Goal: Entertainment & Leisure: Browse casually

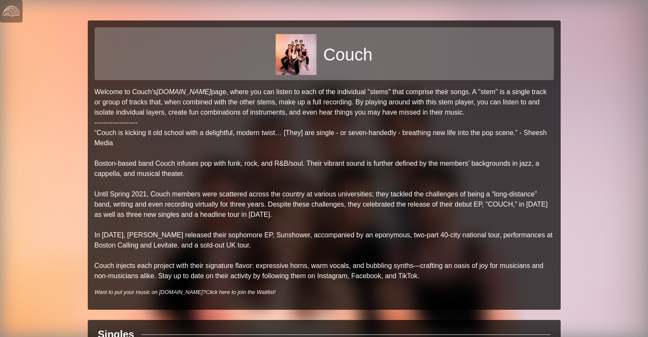
scroll to position [296, 0]
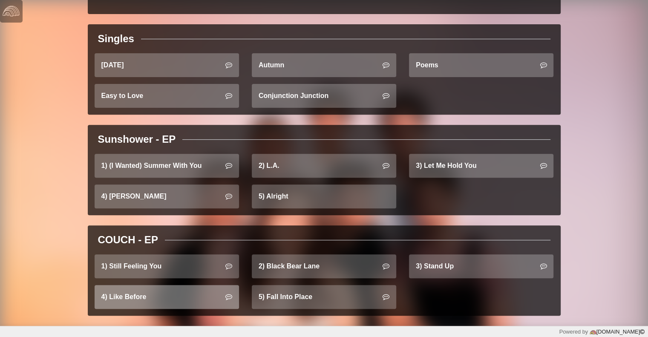
click at [149, 301] on link "4) Like Before" at bounding box center [167, 297] width 145 height 24
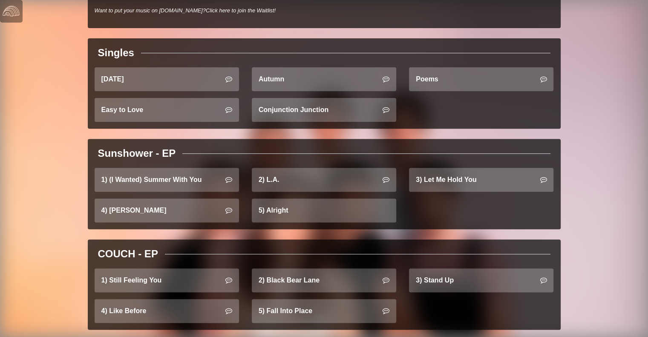
scroll to position [296, 0]
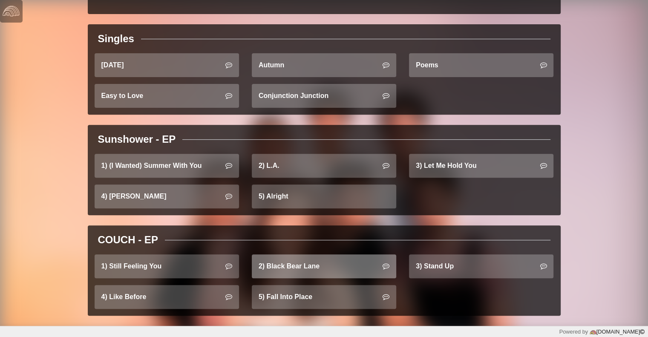
click at [344, 271] on link "2) Black Bear Lane" at bounding box center [324, 267] width 145 height 24
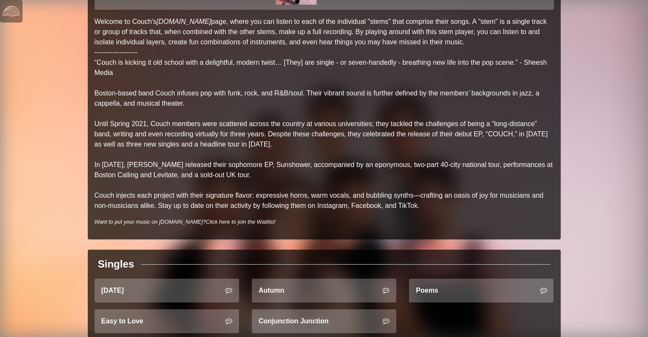
scroll to position [296, 0]
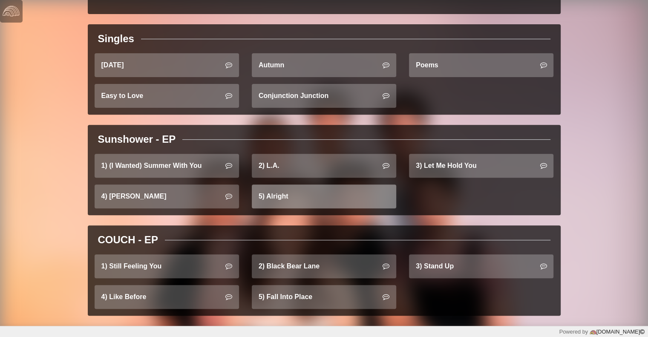
click at [287, 194] on link "5) Alright" at bounding box center [324, 197] width 145 height 24
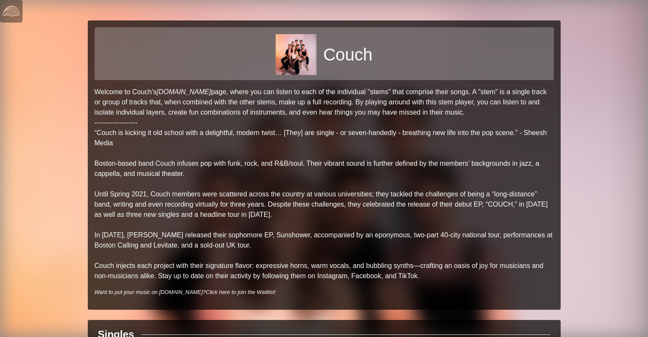
scroll to position [256, 0]
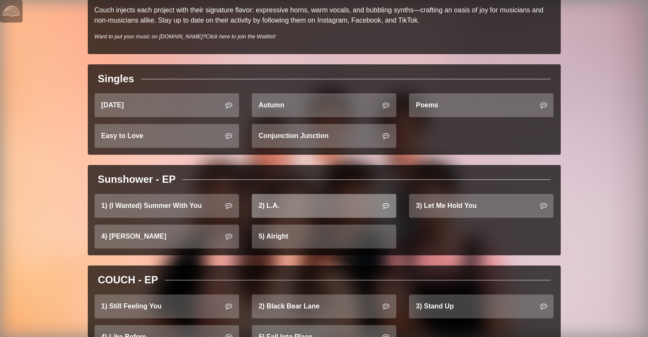
click at [326, 204] on link "2) L.A." at bounding box center [324, 206] width 145 height 24
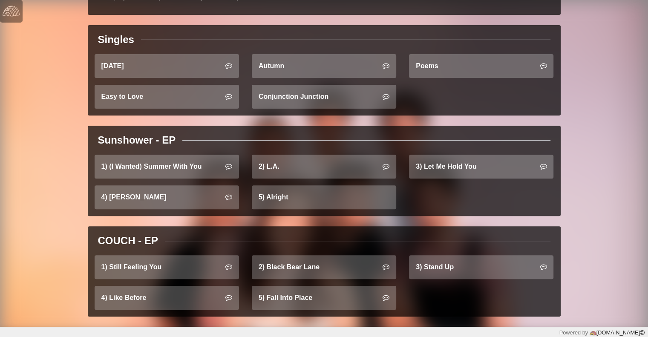
scroll to position [296, 0]
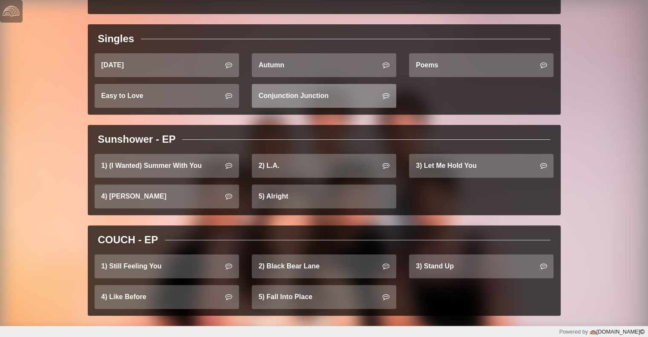
click at [291, 91] on link "Conjunction Junction" at bounding box center [324, 96] width 145 height 24
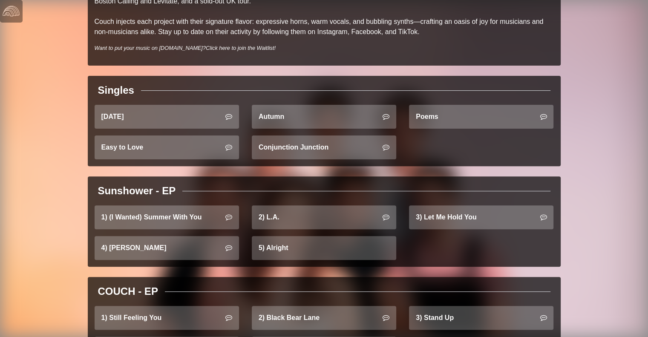
scroll to position [256, 0]
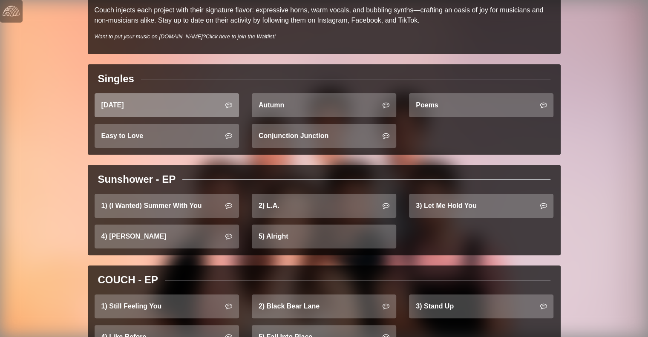
click at [172, 111] on link "[DATE]" at bounding box center [167, 105] width 145 height 24
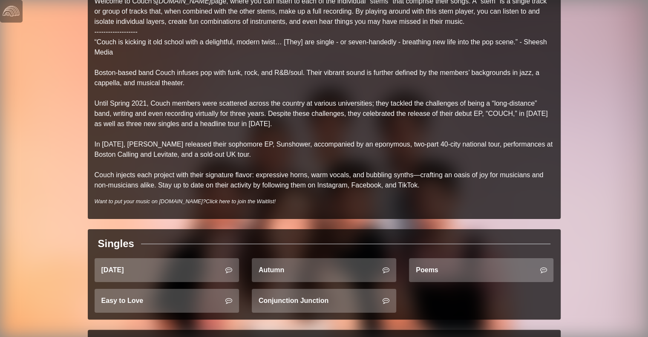
scroll to position [213, 0]
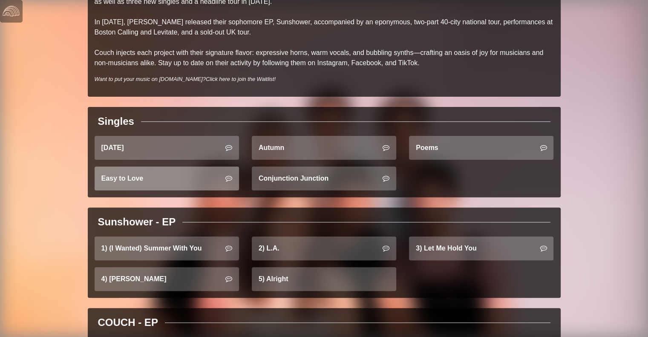
click at [131, 175] on link "Easy to Love" at bounding box center [167, 179] width 145 height 24
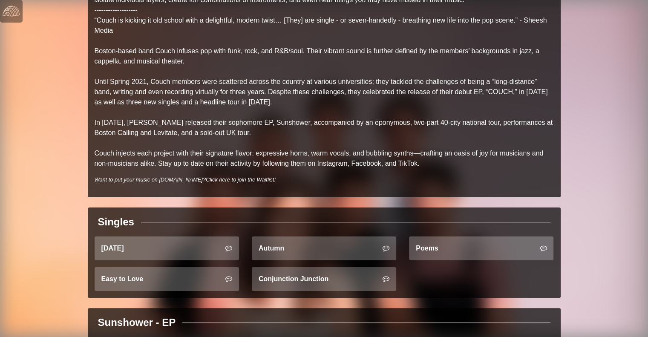
scroll to position [213, 0]
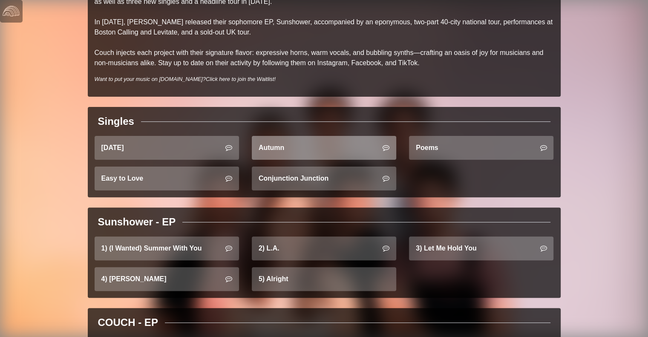
click at [284, 148] on link "Autumn" at bounding box center [324, 148] width 145 height 24
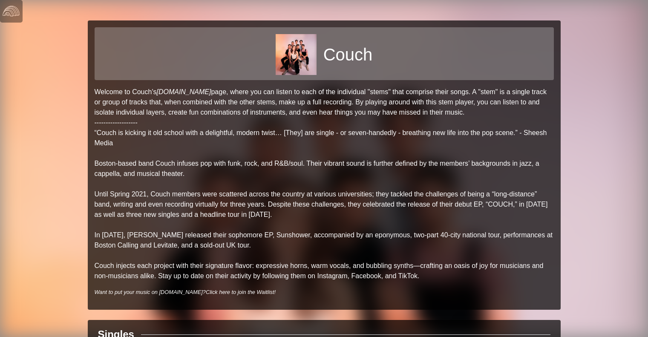
scroll to position [256, 0]
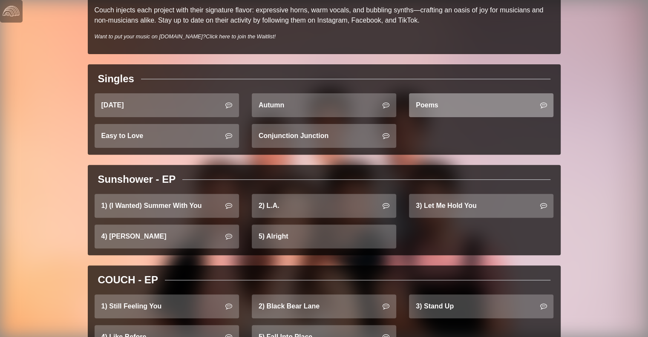
click at [429, 101] on link "Poems" at bounding box center [481, 105] width 145 height 24
